Goal: Find specific page/section: Find specific page/section

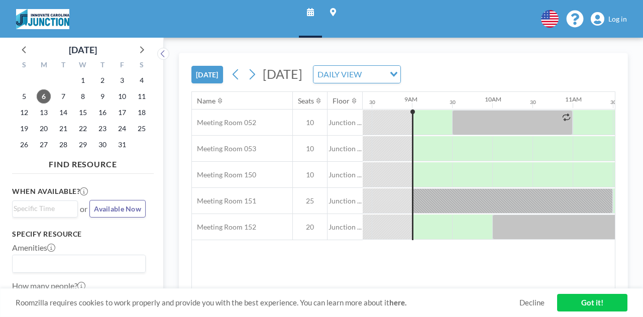
scroll to position [0, 683]
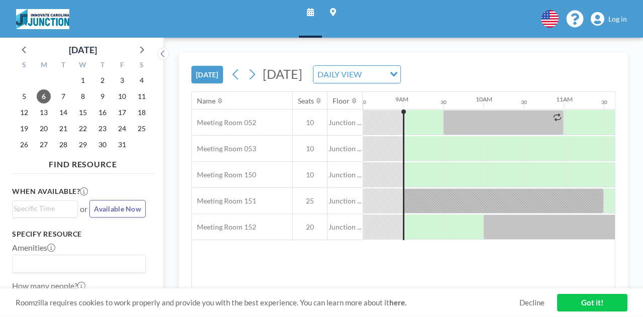
click at [606, 14] on link "Log in" at bounding box center [609, 19] width 36 height 14
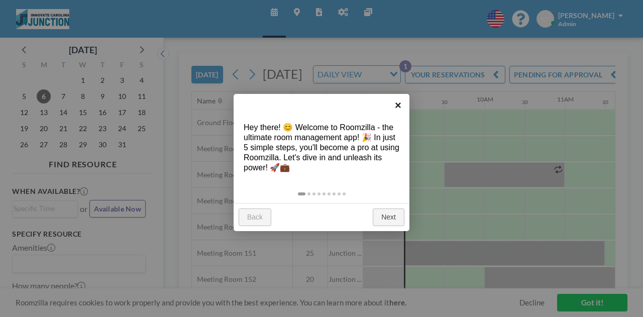
scroll to position [0, 683]
click at [396, 104] on link "×" at bounding box center [398, 105] width 23 height 23
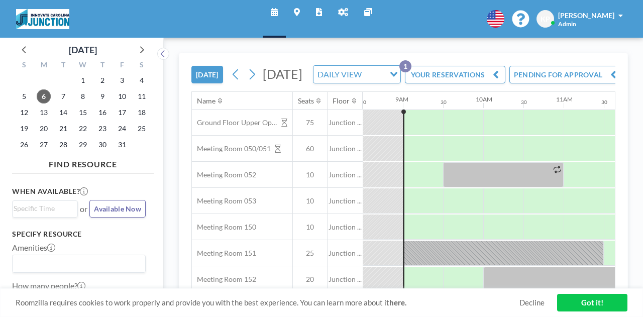
click at [323, 10] on link "Reports" at bounding box center [319, 19] width 22 height 38
